Goal: Check status: Check status

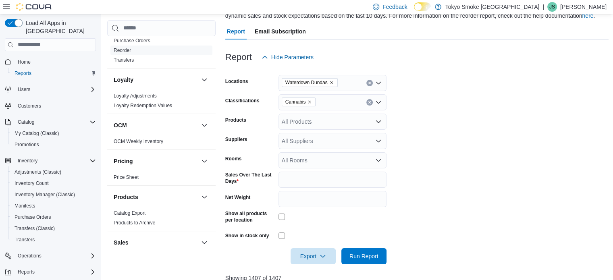
scroll to position [551, 0]
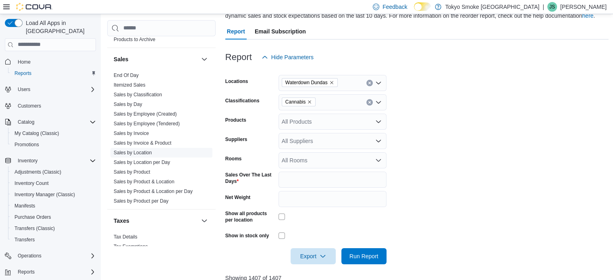
click at [150, 151] on link "Sales by Location" at bounding box center [133, 153] width 38 height 6
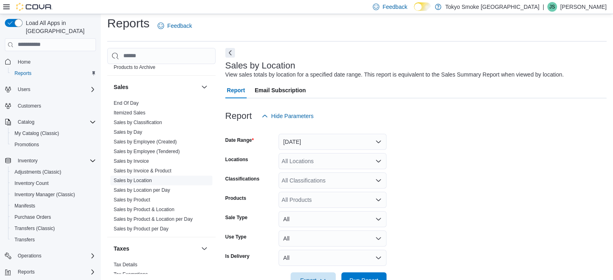
scroll to position [19, 0]
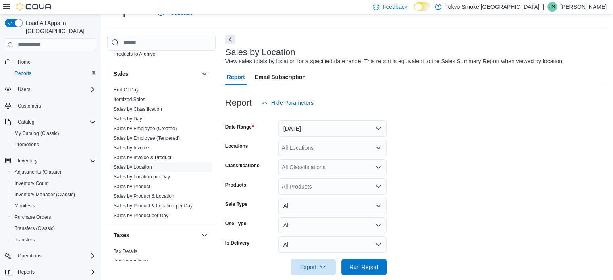
click at [329, 119] on div at bounding box center [416, 116] width 382 height 10
click at [332, 124] on button "[DATE]" at bounding box center [333, 129] width 108 height 16
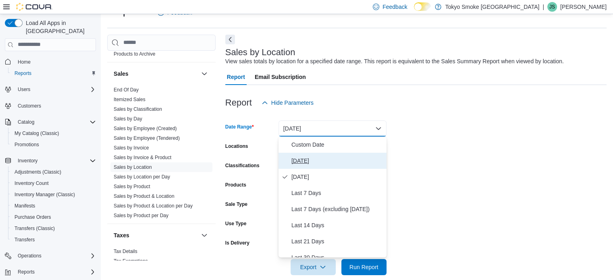
click at [302, 158] on span "[DATE]" at bounding box center [338, 161] width 92 height 10
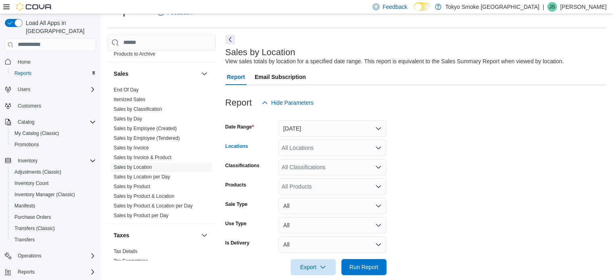
click at [308, 149] on div "All Locations" at bounding box center [333, 148] width 108 height 16
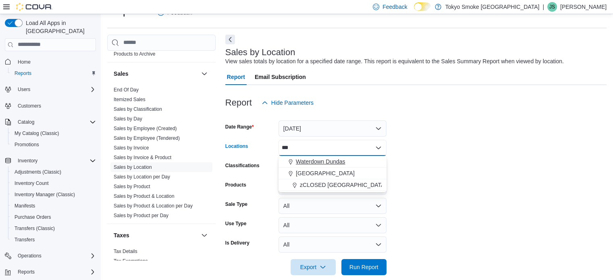
type input "***"
click at [315, 160] on span "Waterdown Dundas" at bounding box center [320, 162] width 49 height 8
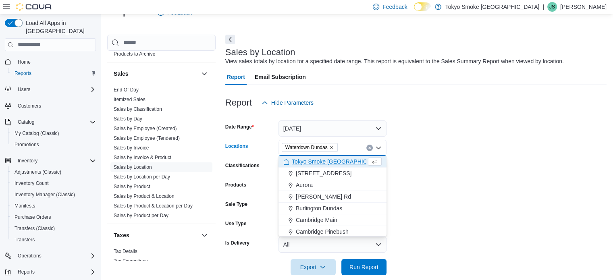
click at [461, 145] on form "Date Range [DATE] Locations Waterdown [GEOGRAPHIC_DATA] Combo box. Selected. Wa…" at bounding box center [416, 193] width 382 height 165
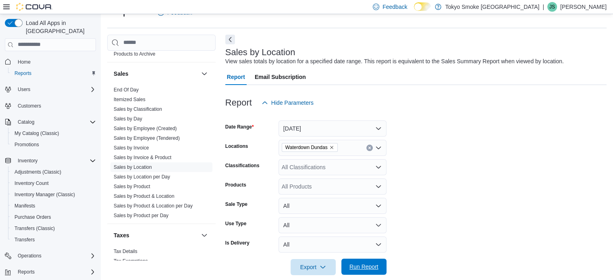
click at [364, 269] on span "Run Report" at bounding box center [364, 267] width 29 height 8
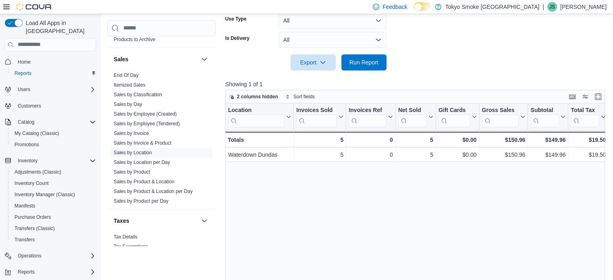
scroll to position [228, 0]
